Goal: Information Seeking & Learning: Learn about a topic

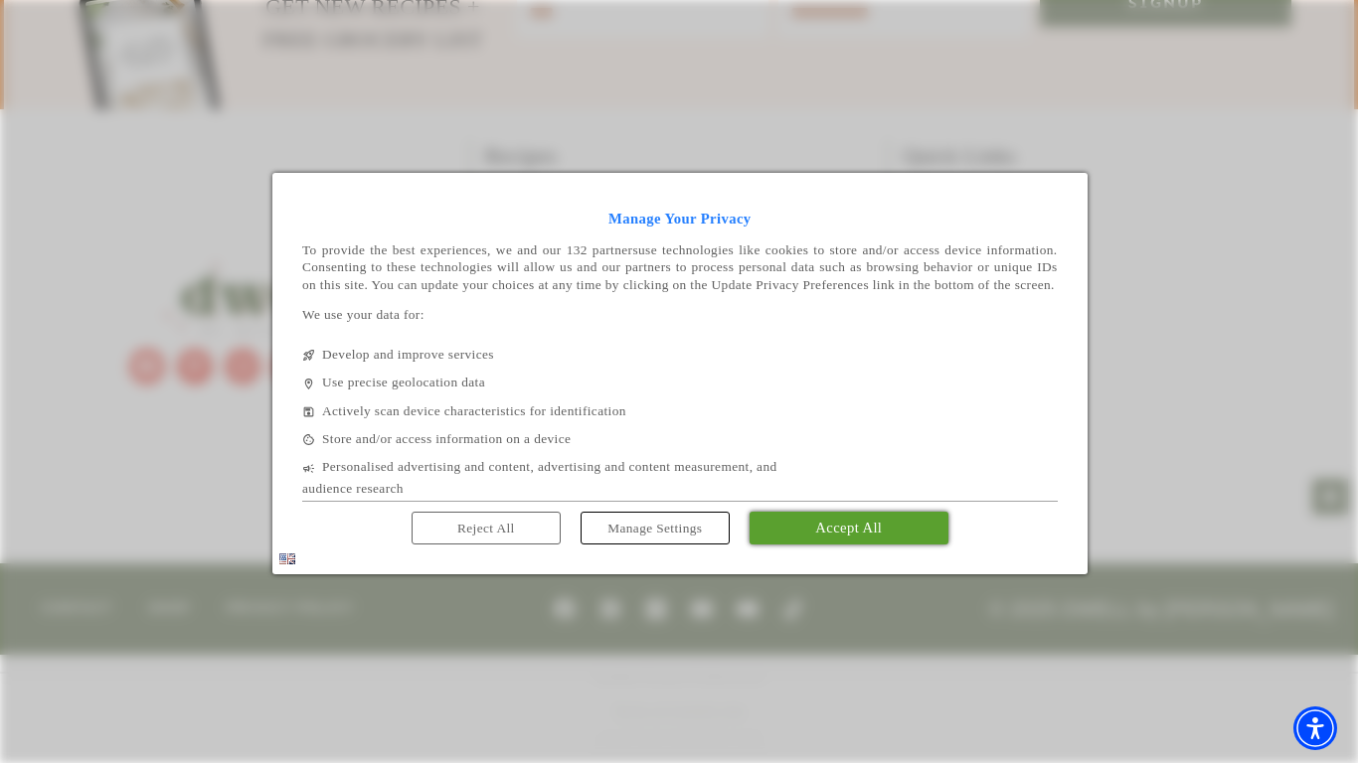
scroll to position [3489, 0]
